Goal: Transaction & Acquisition: Purchase product/service

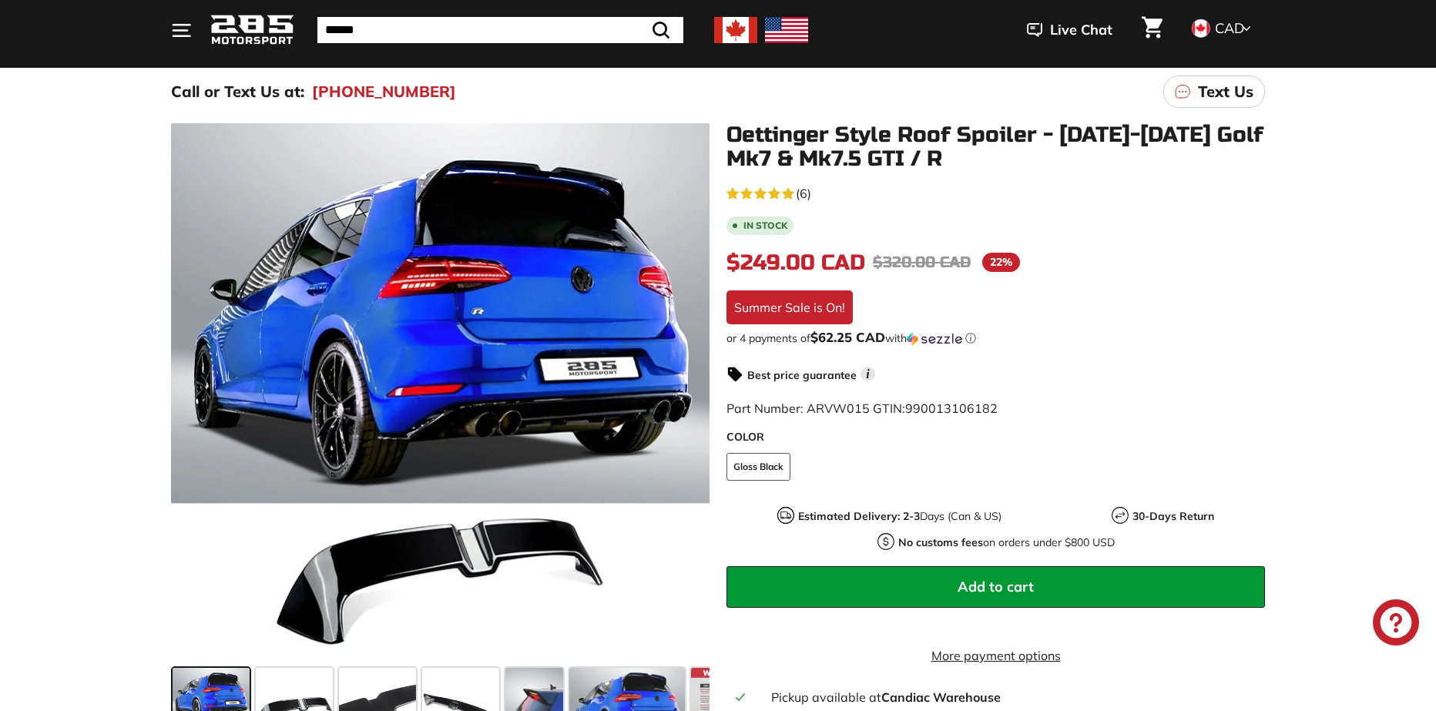
scroll to position [462, 0]
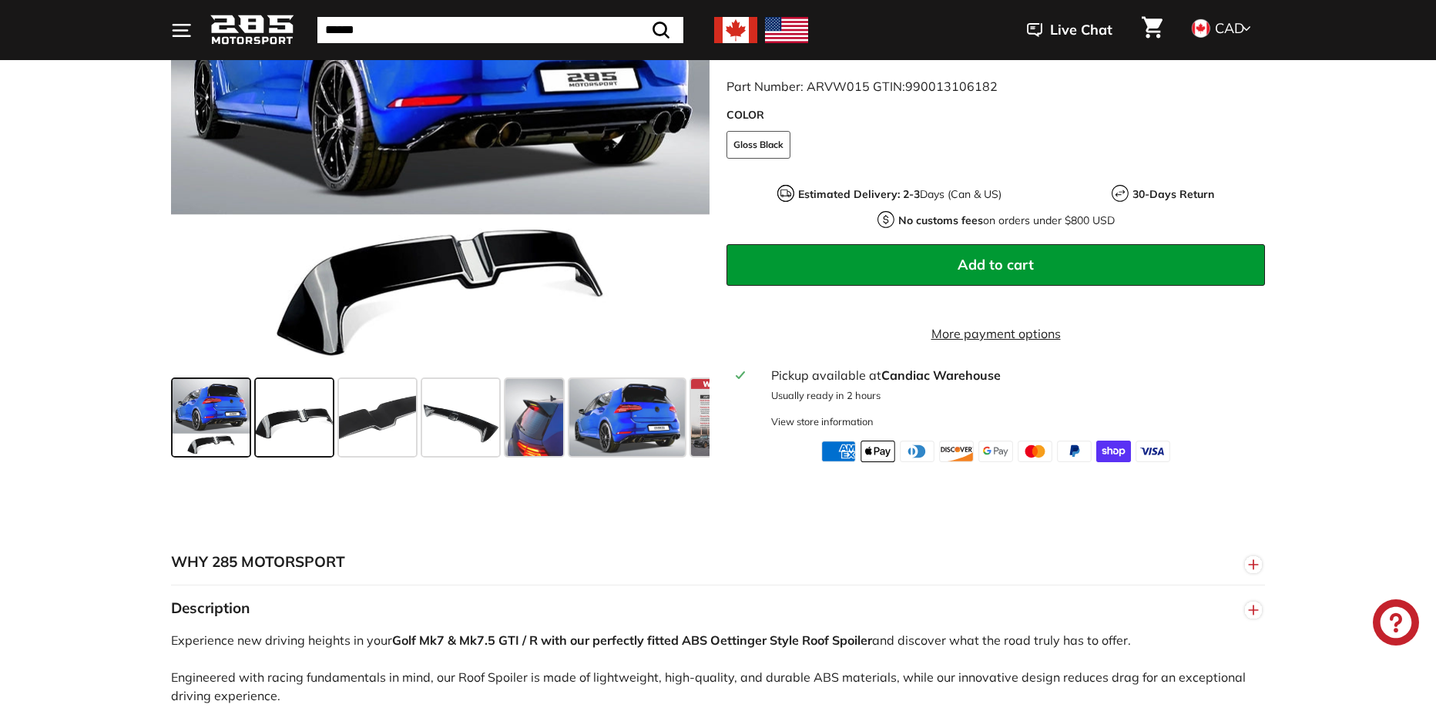
click at [320, 445] on span at bounding box center [294, 417] width 77 height 77
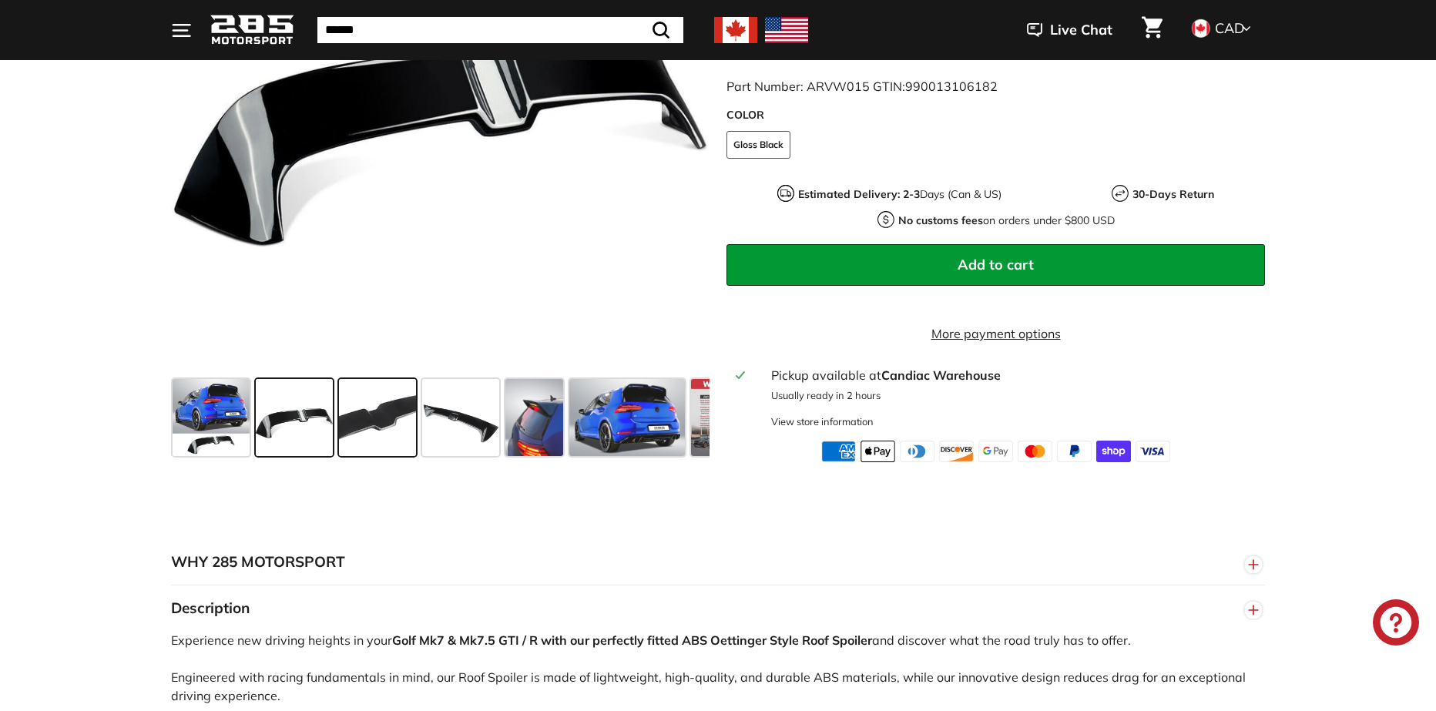
click at [366, 433] on span at bounding box center [377, 417] width 77 height 77
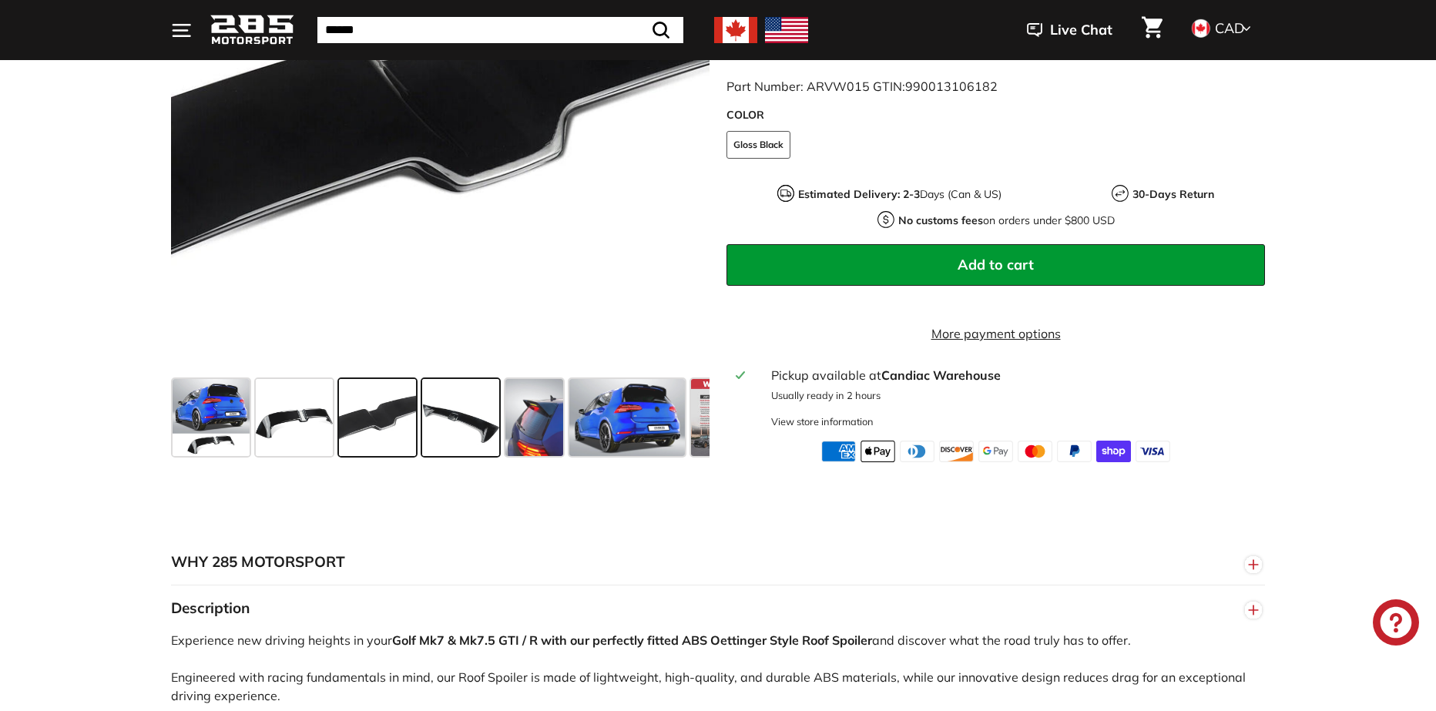
click at [467, 418] on span at bounding box center [460, 417] width 77 height 77
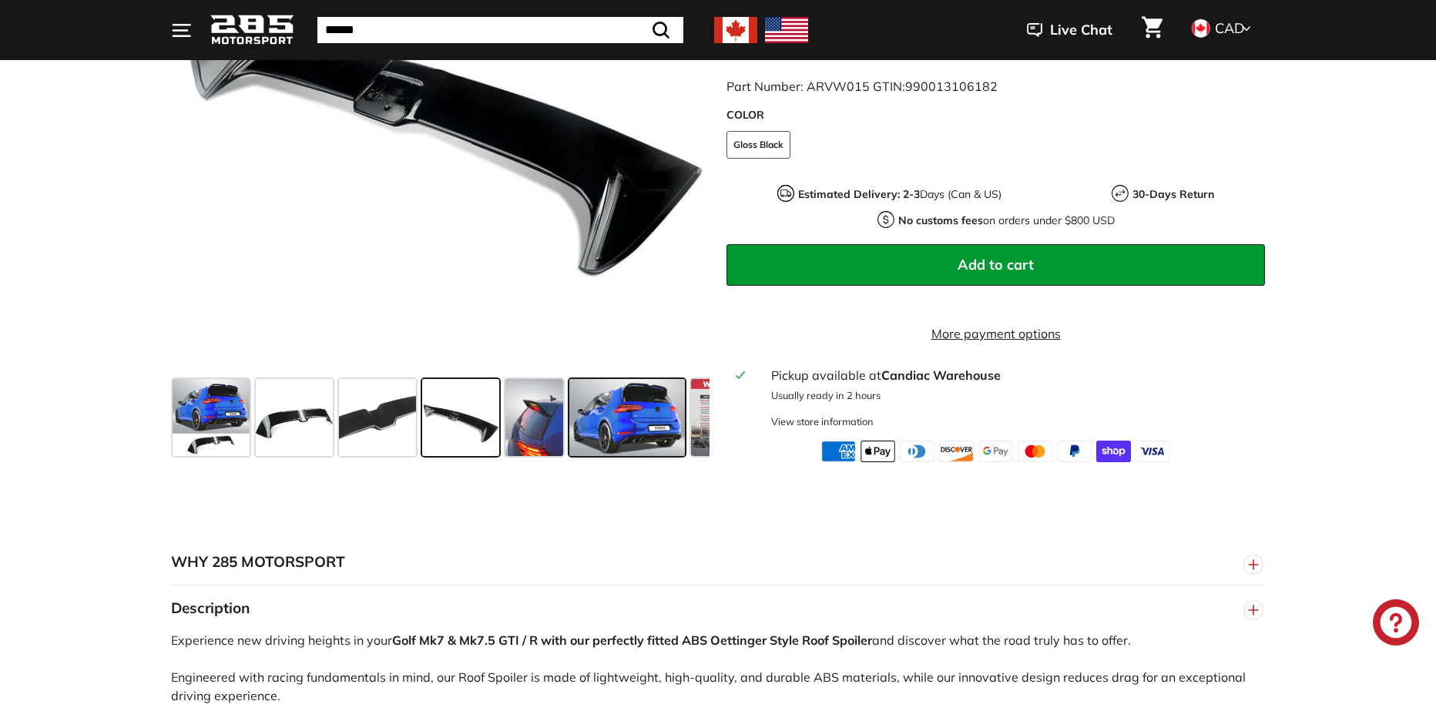
click at [612, 417] on span at bounding box center [627, 417] width 116 height 77
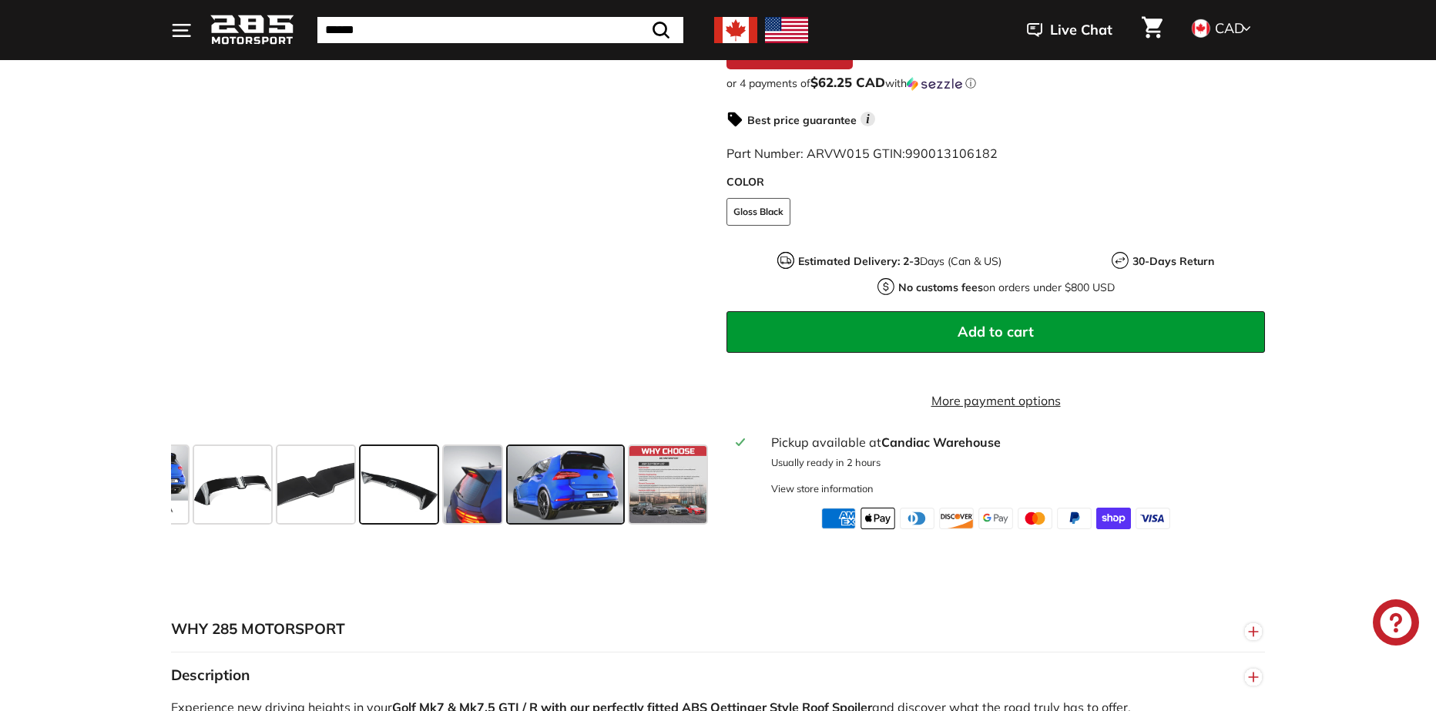
scroll to position [385, 0]
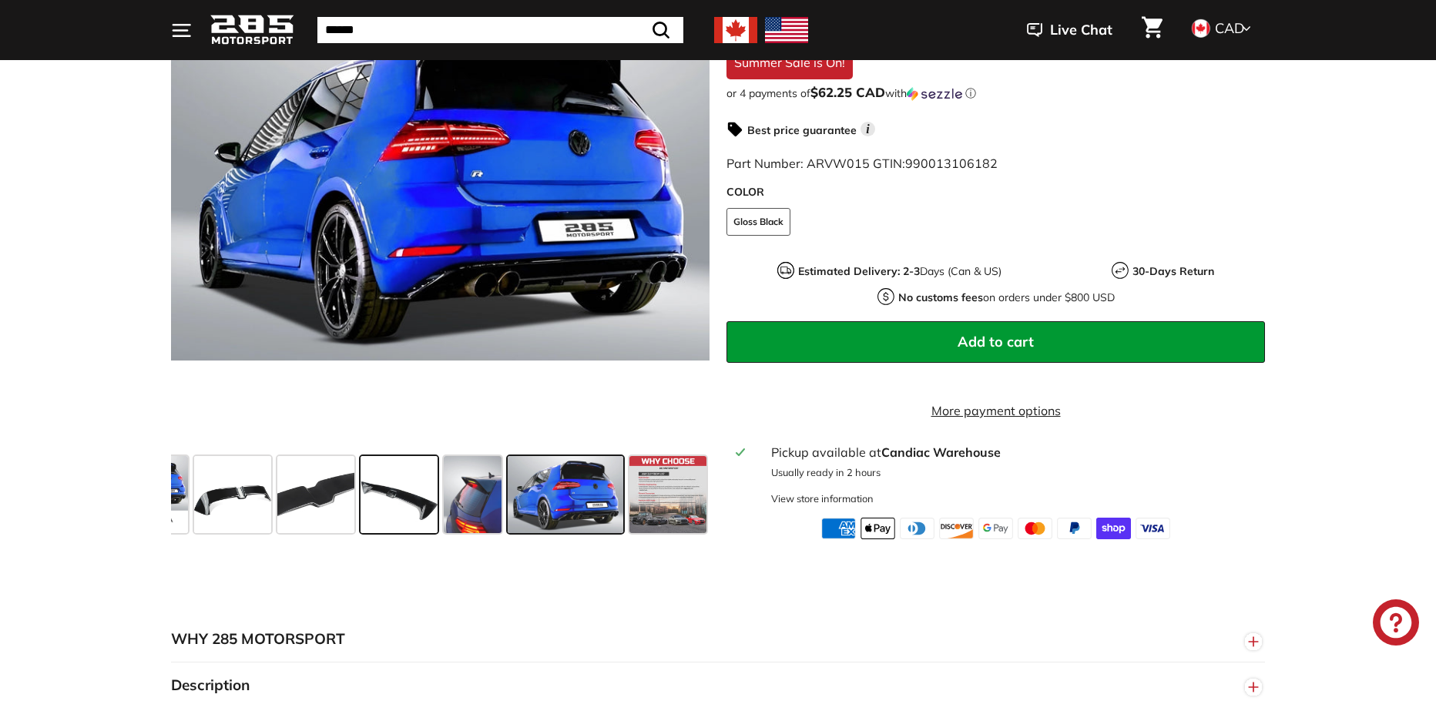
click at [280, 504] on div "Close dialog UNLOCK 10% Off Sign up to receive 10% off your first order and exc…" at bounding box center [718, 355] width 1436 height 711
click at [451, 516] on span at bounding box center [473, 494] width 58 height 77
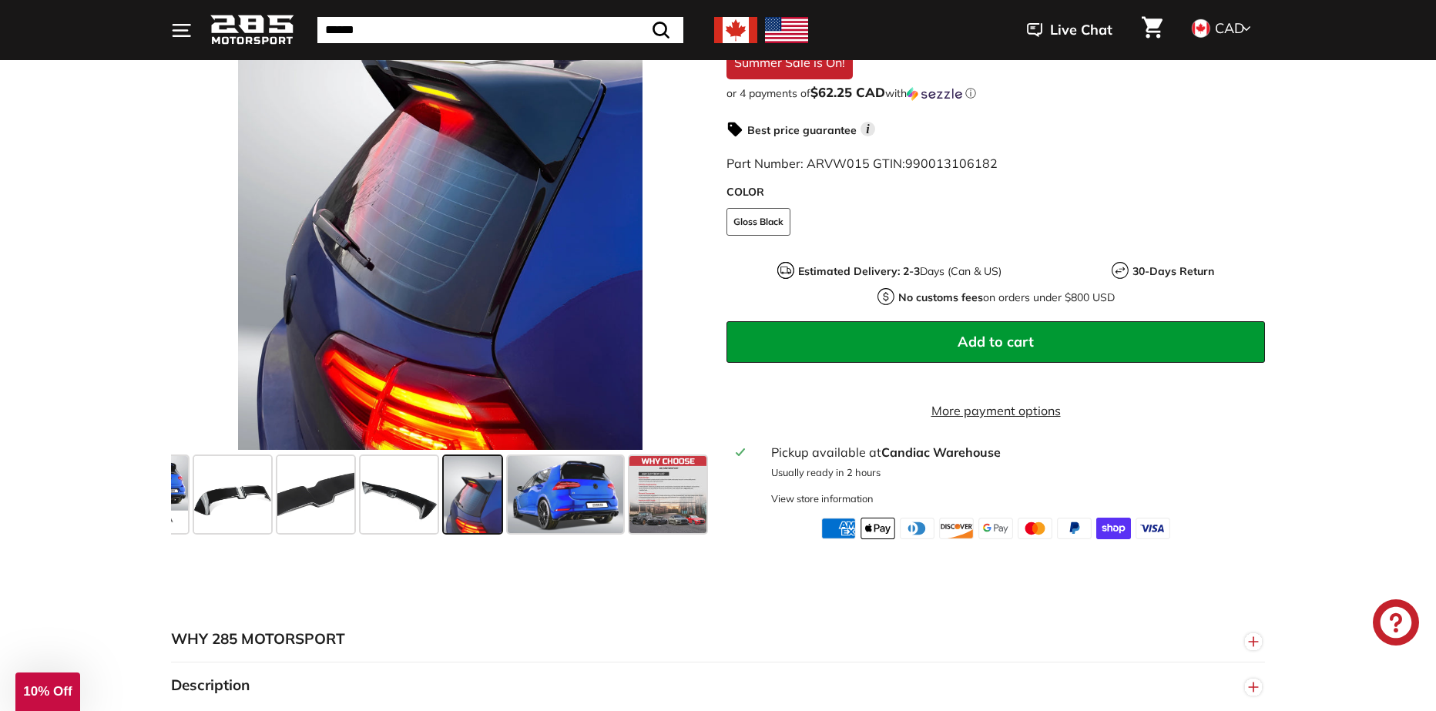
click at [74, 184] on div ".cls-1{fill:none;stroke:#000;stroke-miterlimit:10;stroke-width:2px} .cls-1{fill…" at bounding box center [718, 205] width 1436 height 669
click at [81, 142] on div ".cls-1{fill:none;stroke:#000;stroke-miterlimit:10;stroke-width:2px} .cls-1{fill…" at bounding box center [718, 205] width 1436 height 669
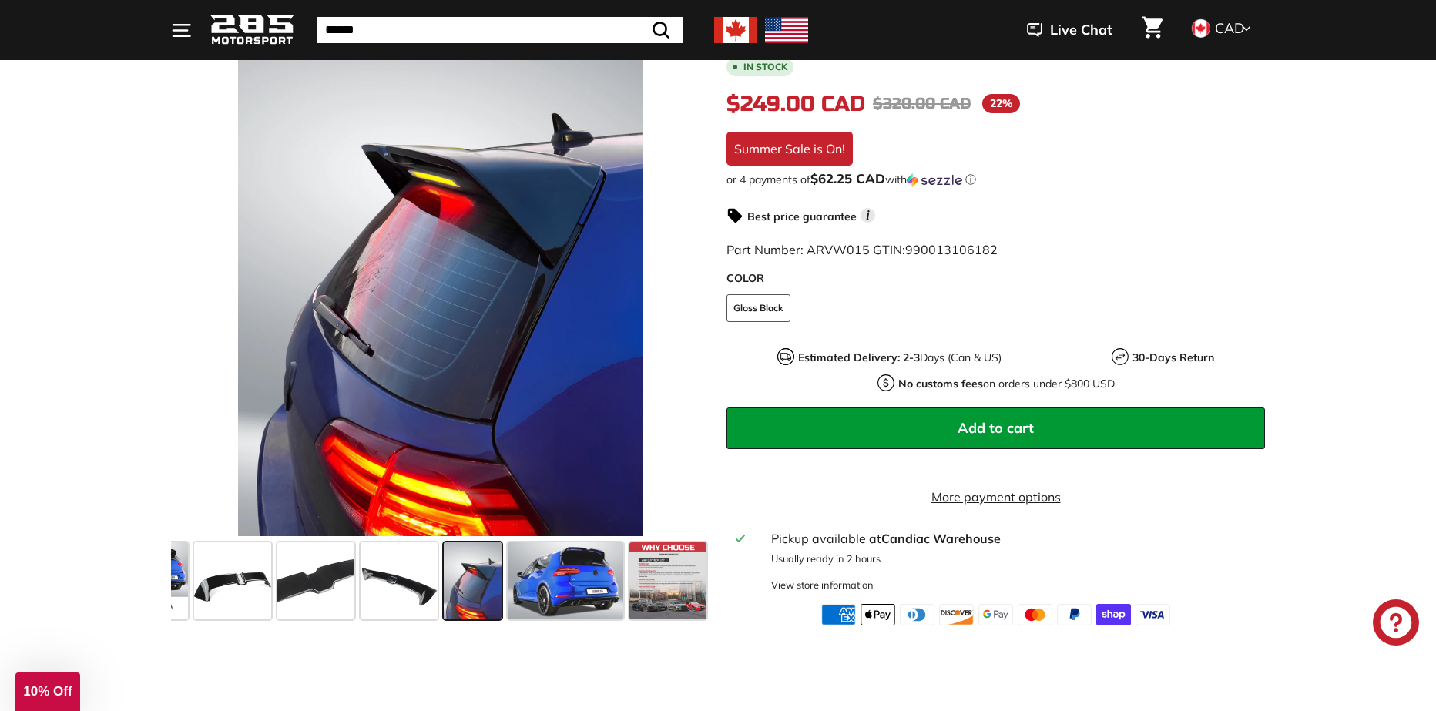
scroll to position [0, 0]
